Goal: Task Accomplishment & Management: Use online tool/utility

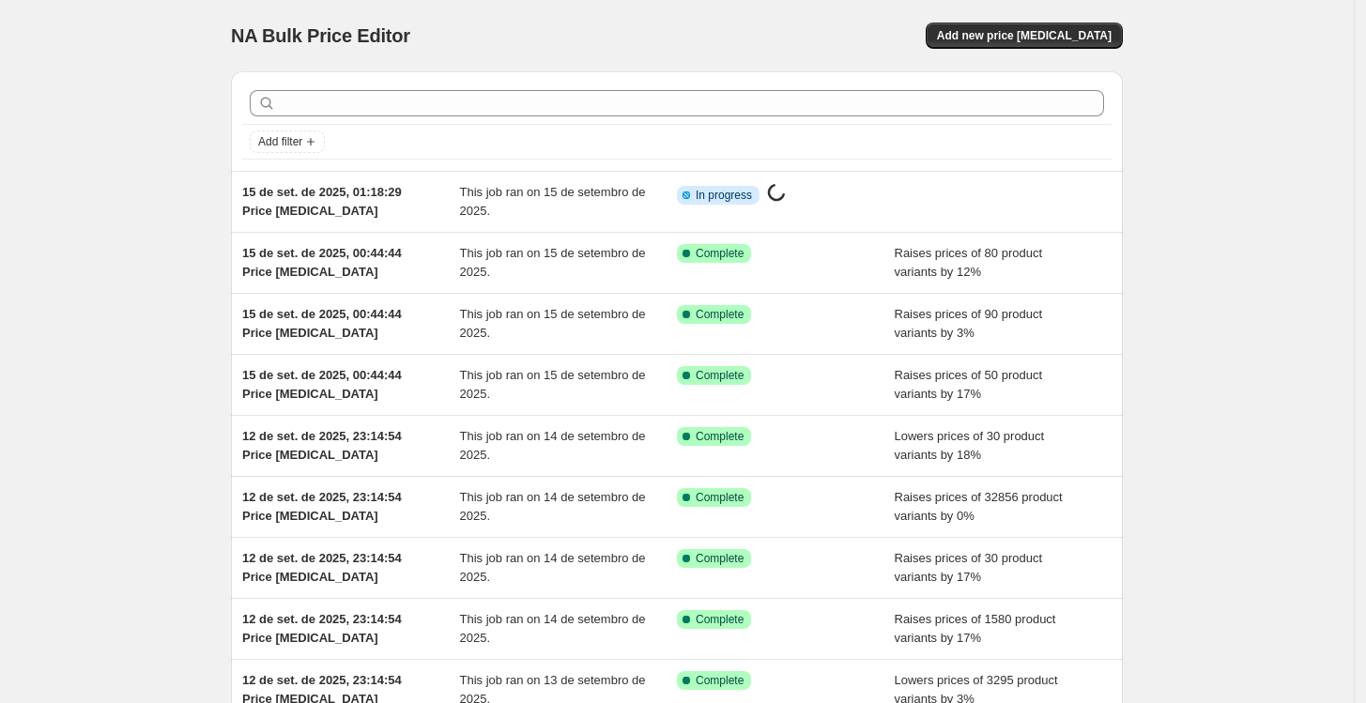
click at [482, 197] on span "This job ran on 15 de setembro de 2025." at bounding box center [553, 201] width 186 height 33
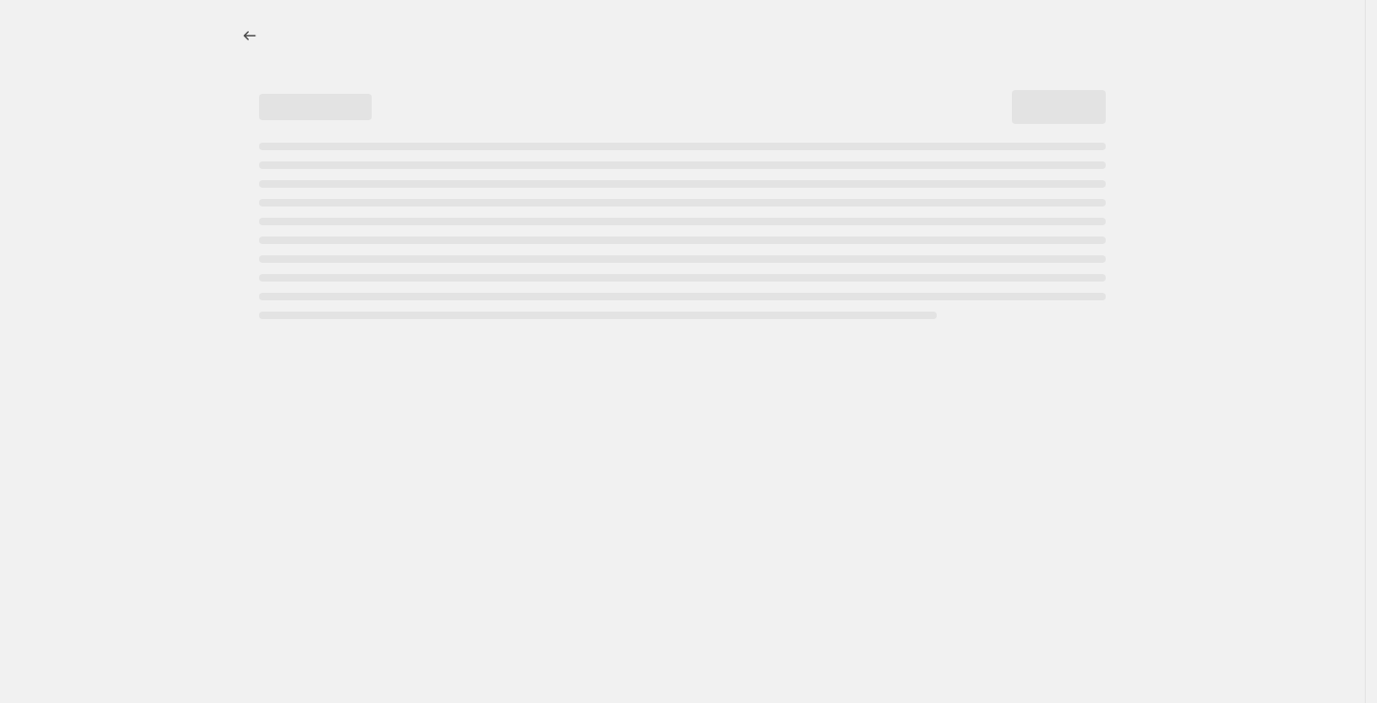
select select "percentage"
select select "no_change"
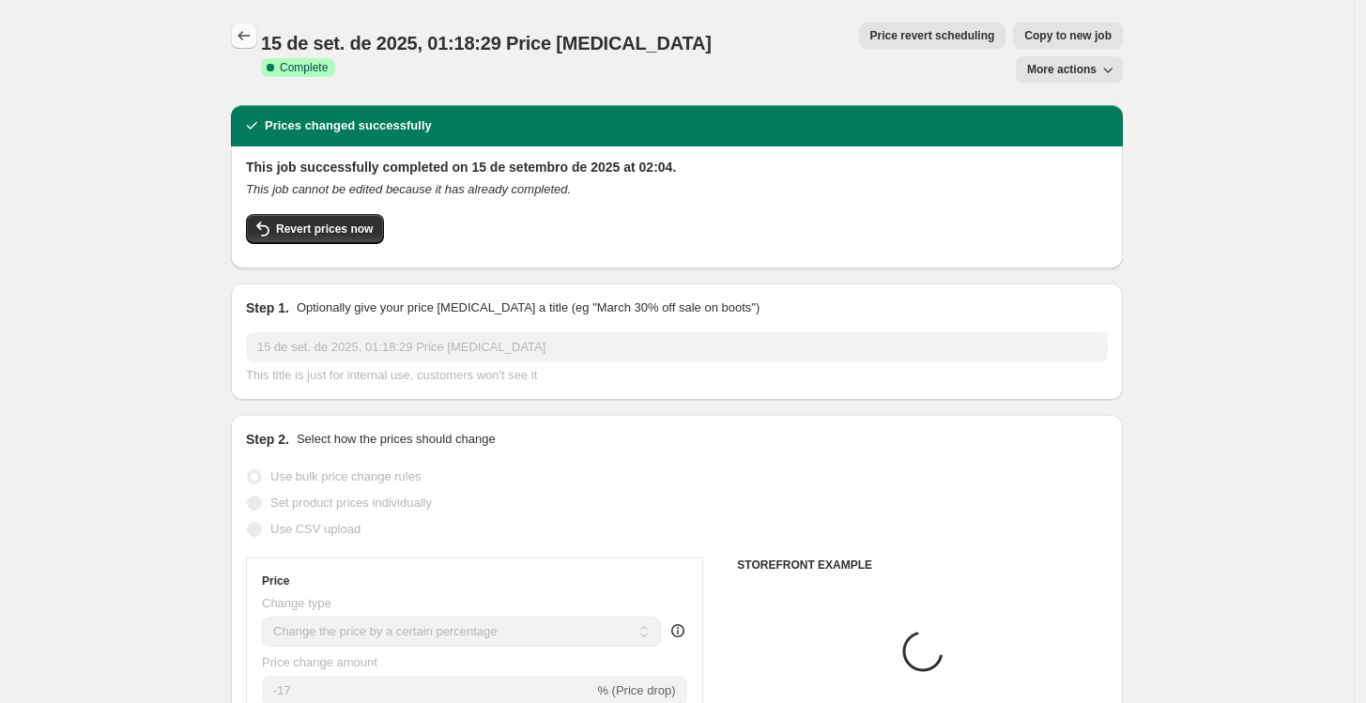
click at [242, 32] on icon "Price change jobs" at bounding box center [244, 35] width 19 height 19
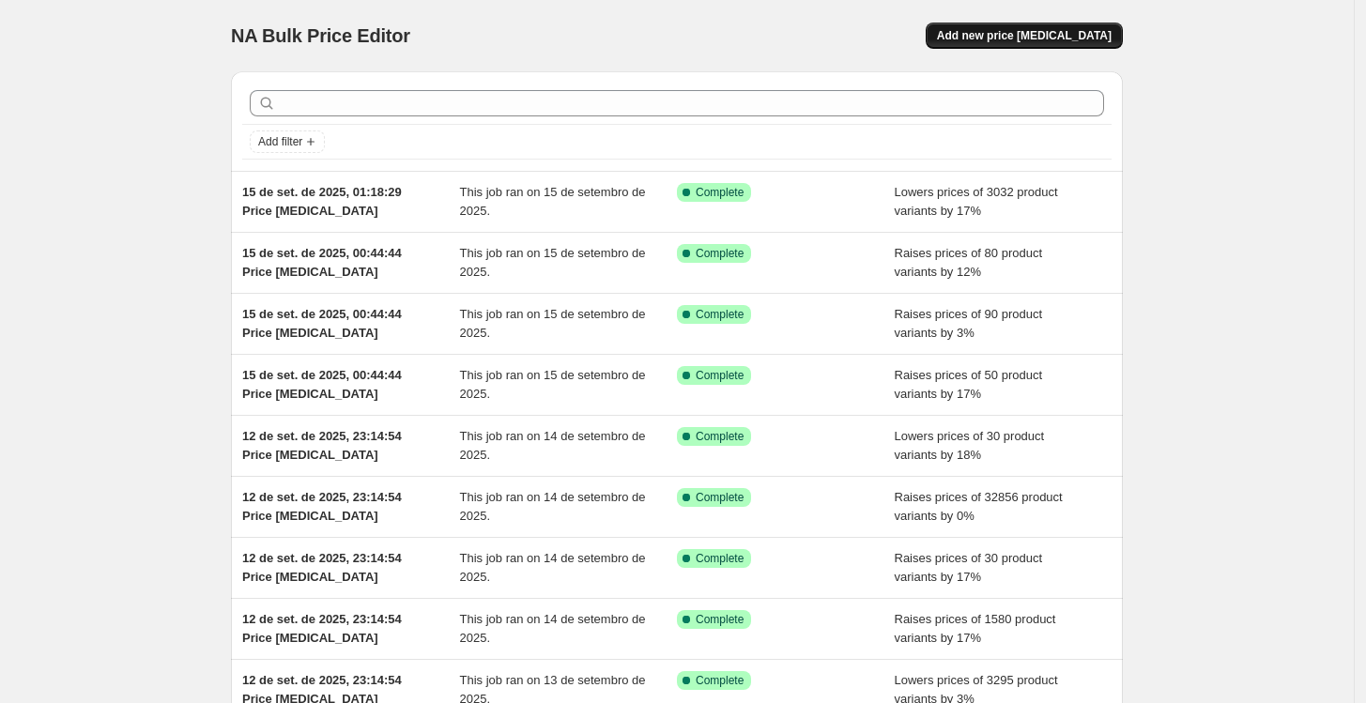
click at [1054, 48] on button "Add new price [MEDICAL_DATA]" at bounding box center [1024, 36] width 197 height 26
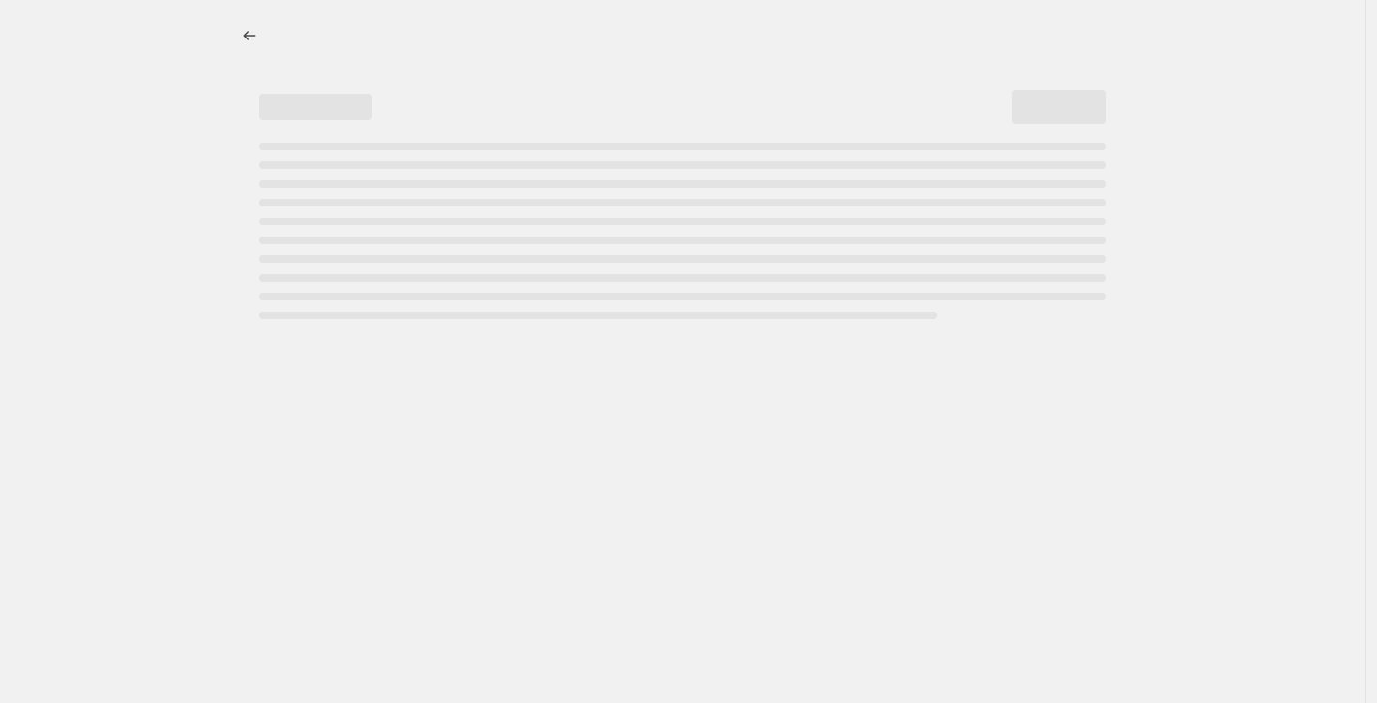
select select "percentage"
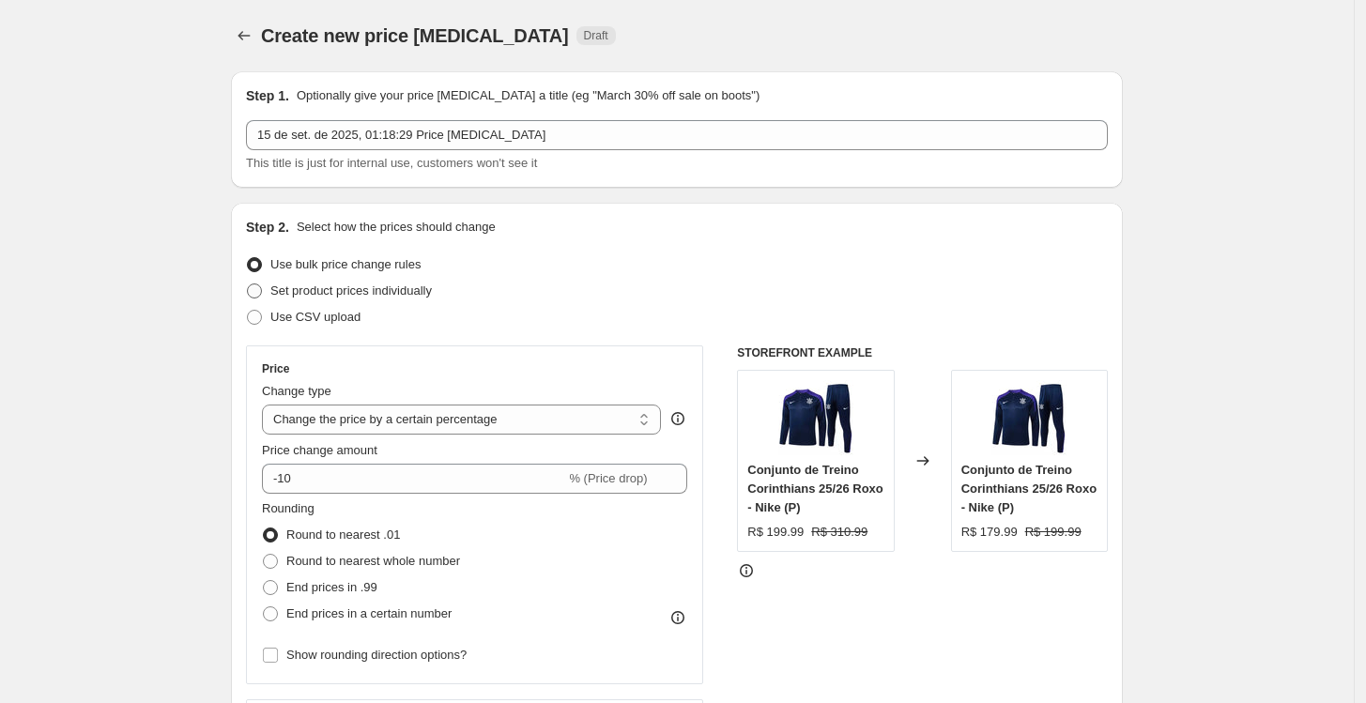
click at [346, 288] on span "Set product prices individually" at bounding box center [350, 291] width 161 height 14
click at [248, 285] on input "Set product prices individually" at bounding box center [247, 284] width 1 height 1
radio input "true"
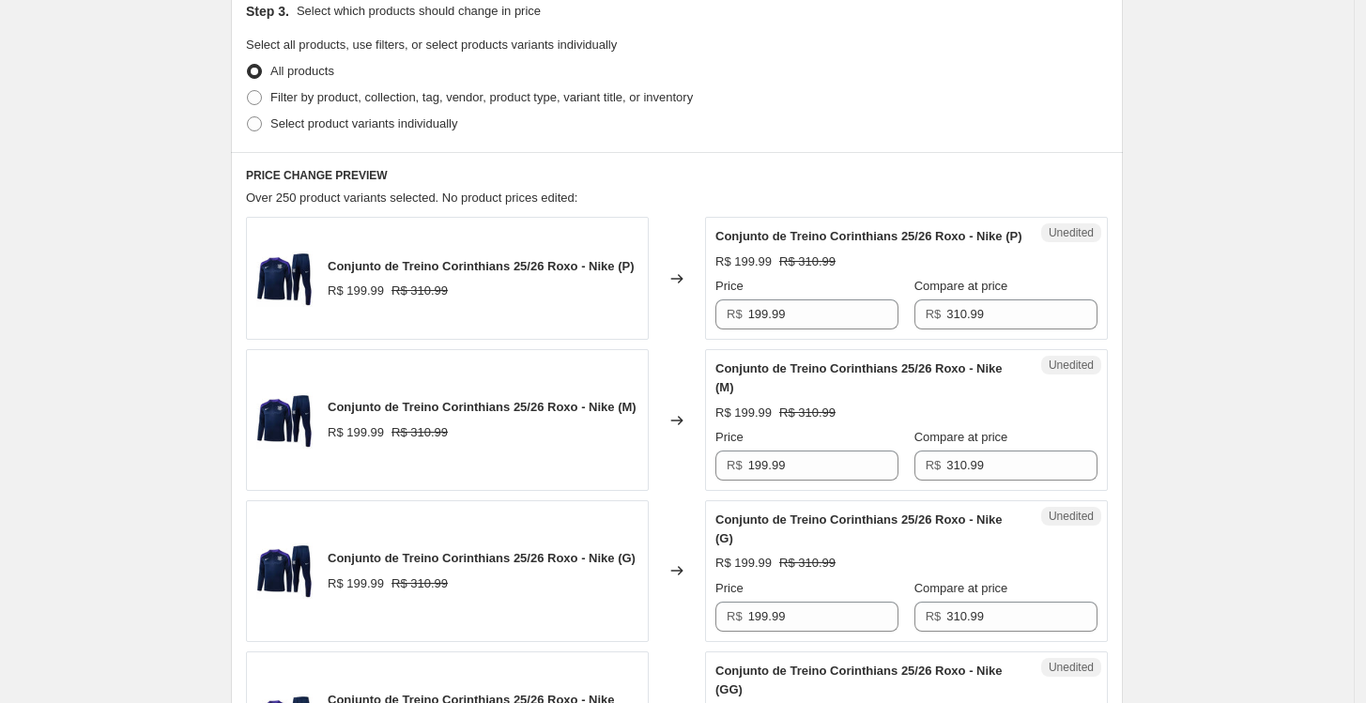
scroll to position [417, 0]
click at [317, 124] on span "Select product variants individually" at bounding box center [363, 122] width 187 height 14
click at [248, 115] on input "Select product variants individually" at bounding box center [247, 115] width 1 height 1
radio input "true"
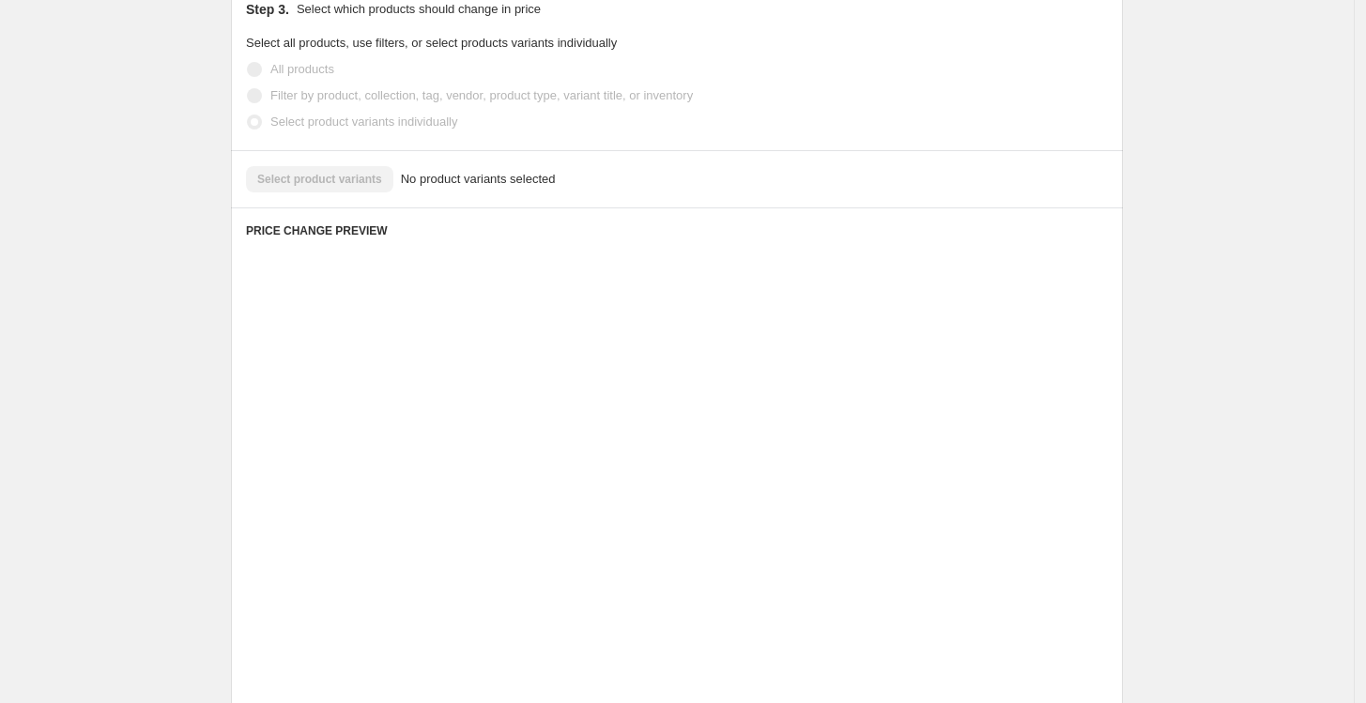
scroll to position [282, 0]
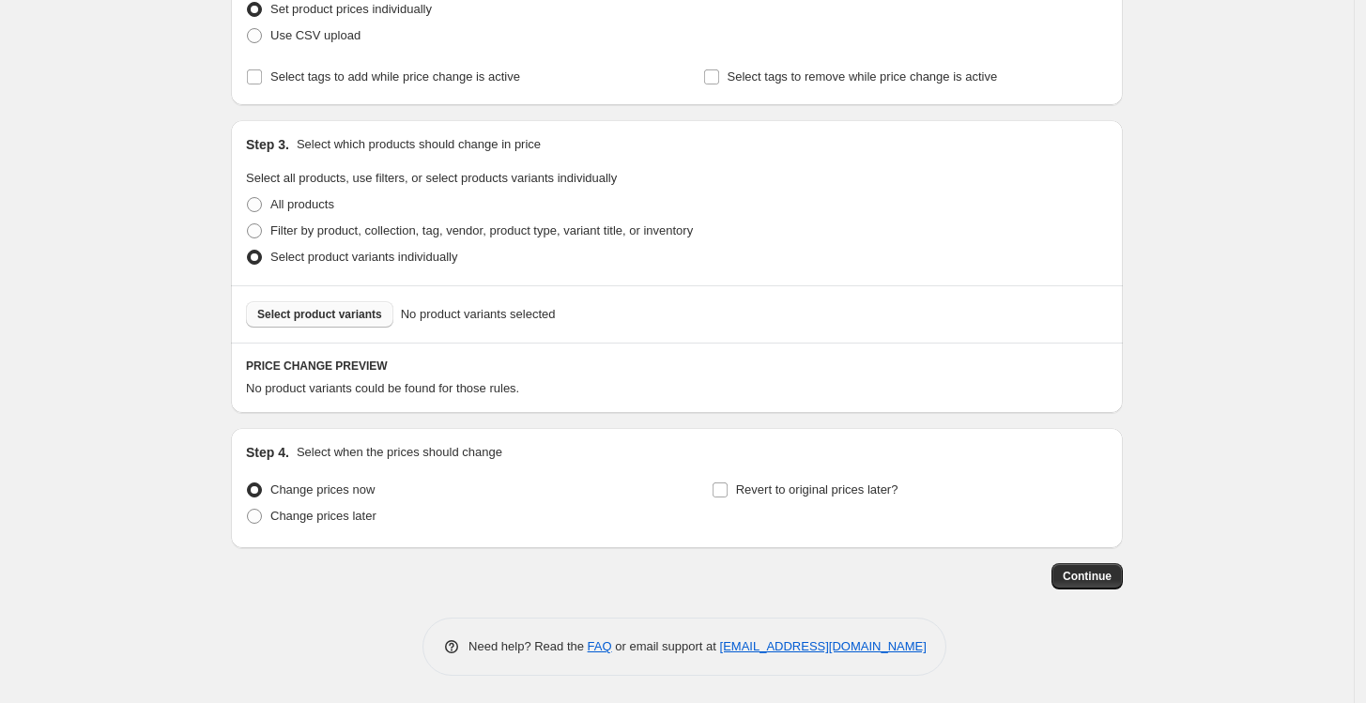
click at [342, 322] on button "Select product variants" at bounding box center [319, 314] width 147 height 26
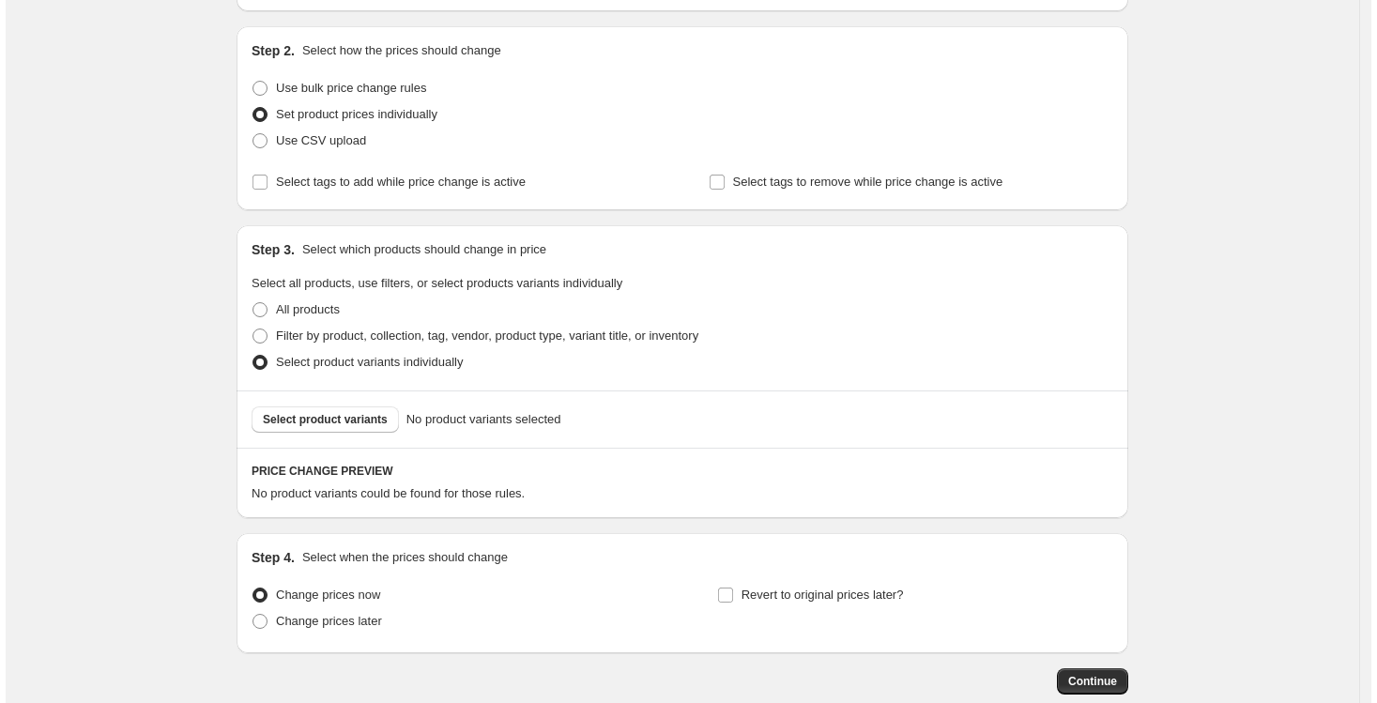
scroll to position [0, 0]
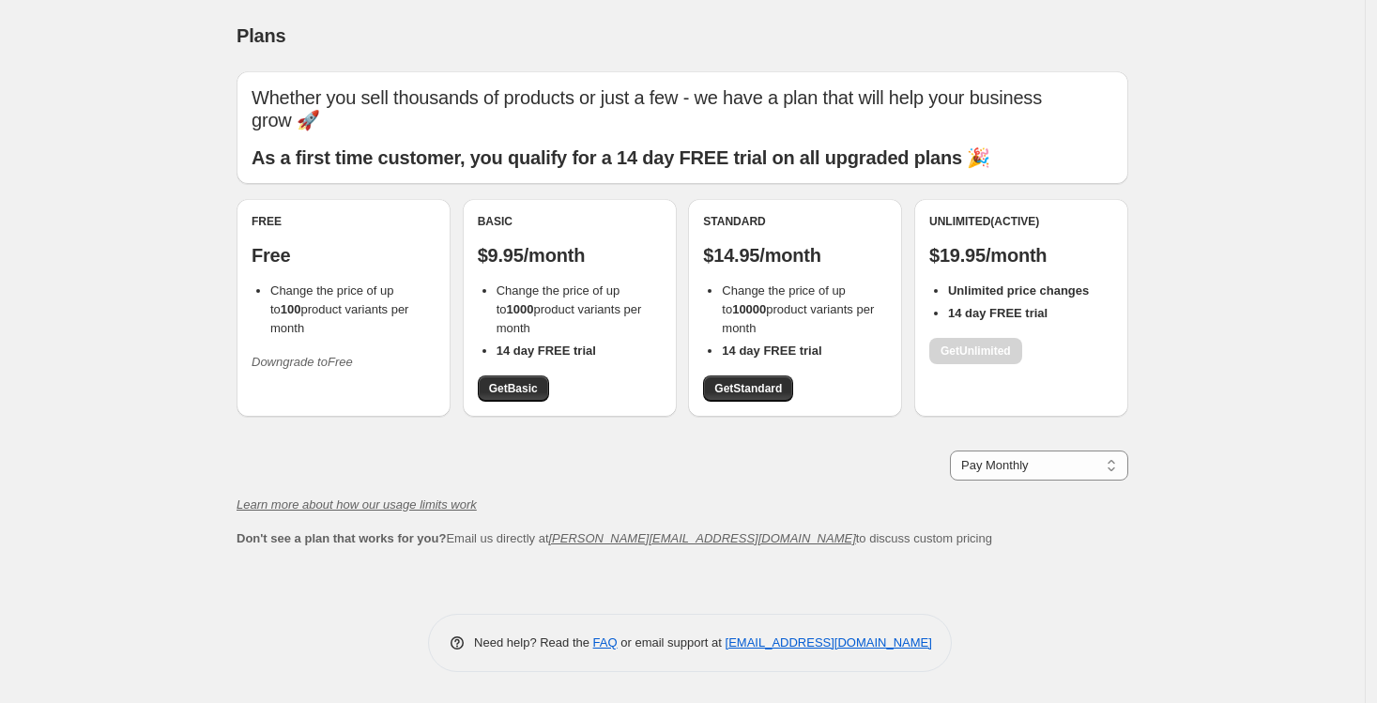
click at [1006, 313] on b "14 day FREE trial" at bounding box center [998, 313] width 100 height 14
